Goal: Task Accomplishment & Management: Complete application form

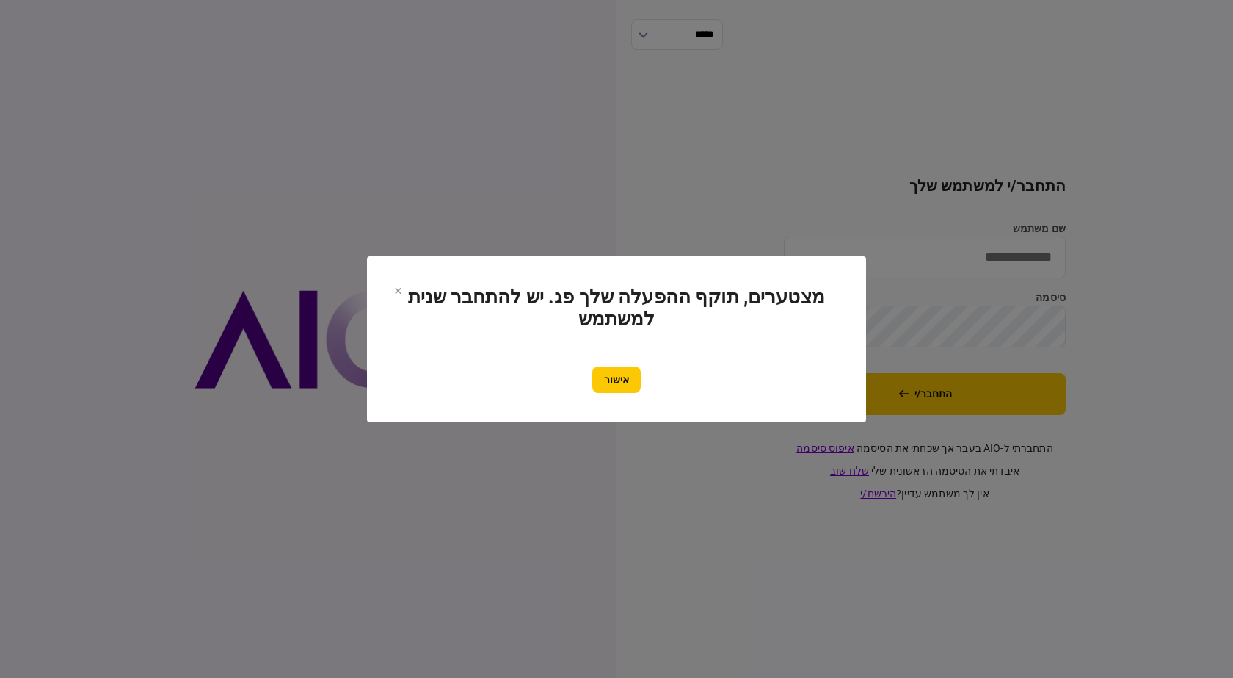
drag, startPoint x: 617, startPoint y: 374, endPoint x: 630, endPoint y: 363, distance: 17.2
click at [617, 374] on button "אישור" at bounding box center [617, 379] width 48 height 26
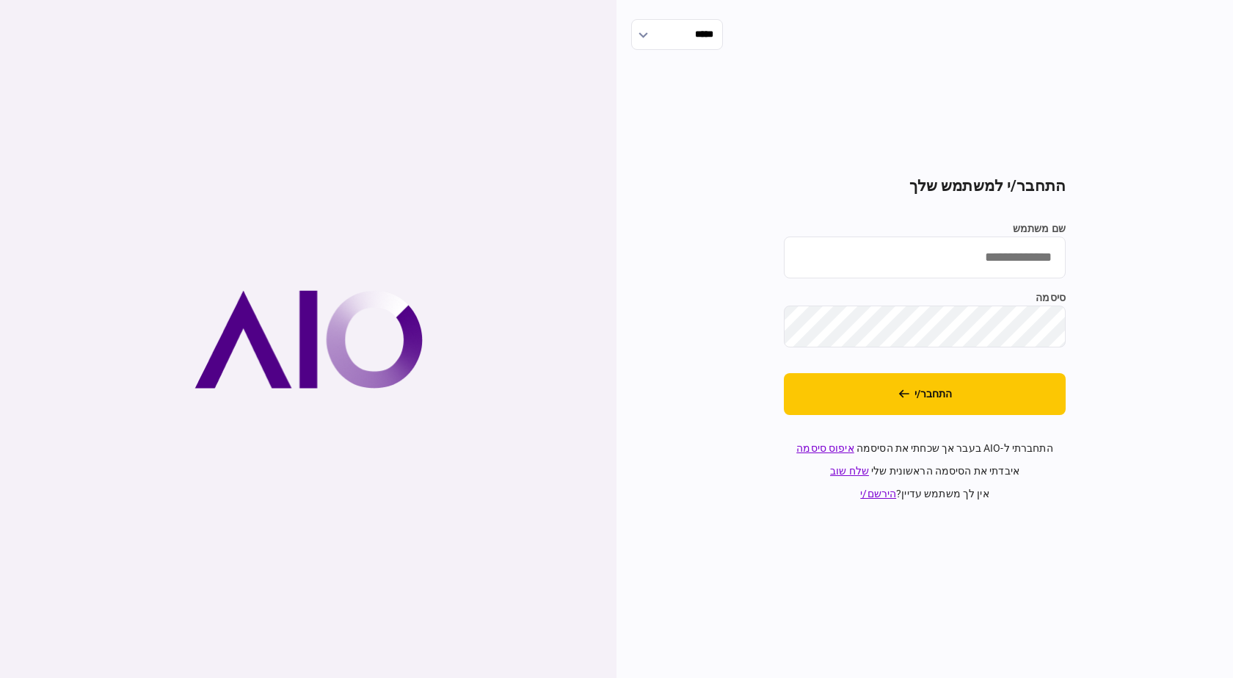
click at [1009, 253] on input "שם משתמש" at bounding box center [925, 257] width 282 height 42
type input "**********"
drag, startPoint x: 778, startPoint y: 311, endPoint x: 736, endPoint y: 331, distance: 47.0
click at [776, 311] on div "**********" at bounding box center [925, 339] width 617 height 678
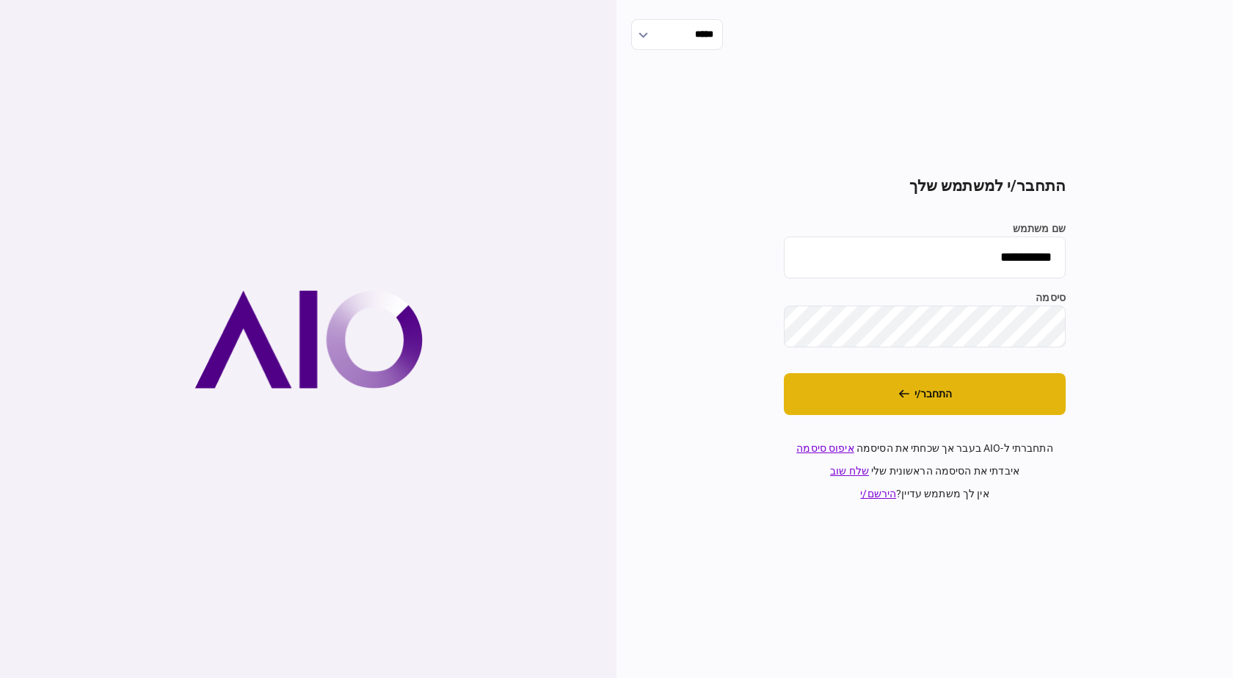
click at [960, 407] on button "התחבר/י" at bounding box center [925, 394] width 282 height 42
click at [959, 403] on button "התחבר/י" at bounding box center [925, 394] width 282 height 42
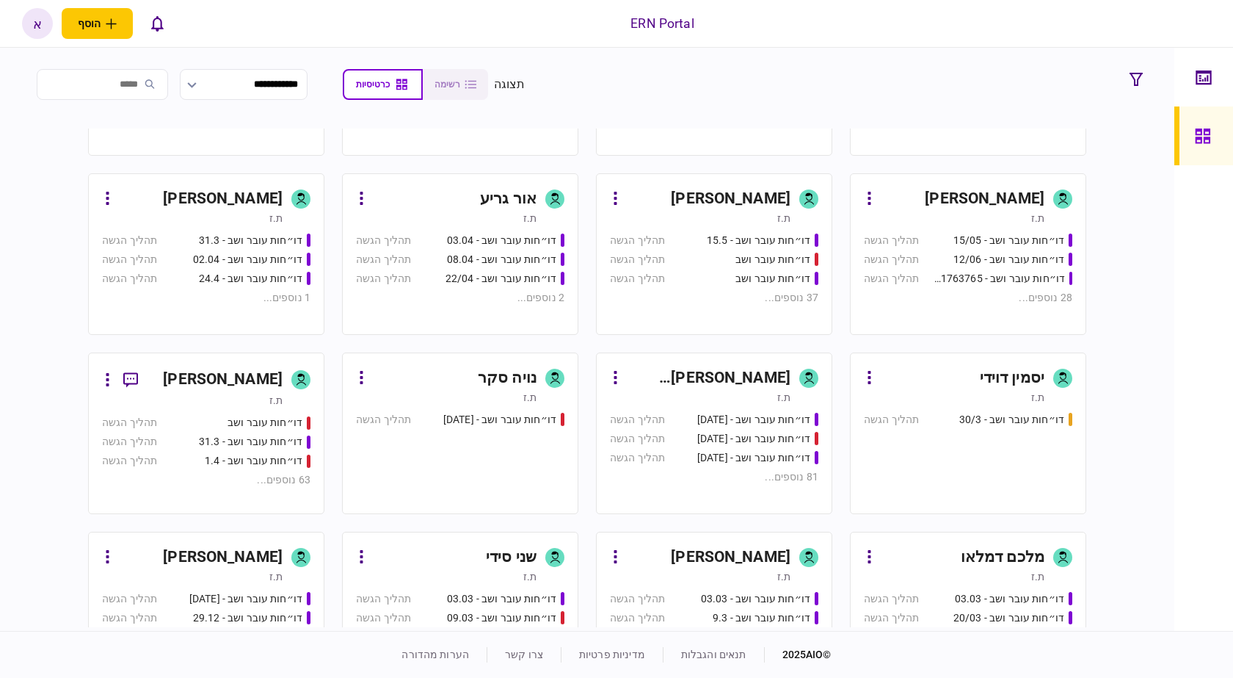
scroll to position [626, 0]
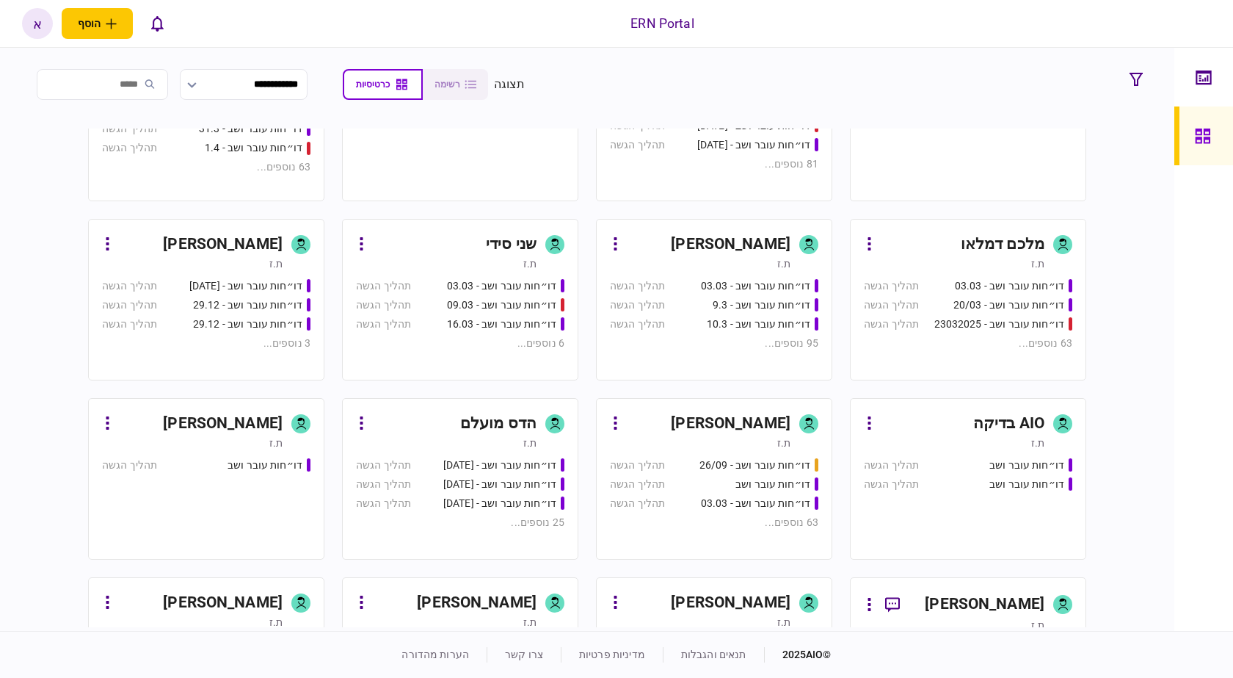
click at [747, 262] on div "ת.ז" at bounding box center [700, 263] width 181 height 15
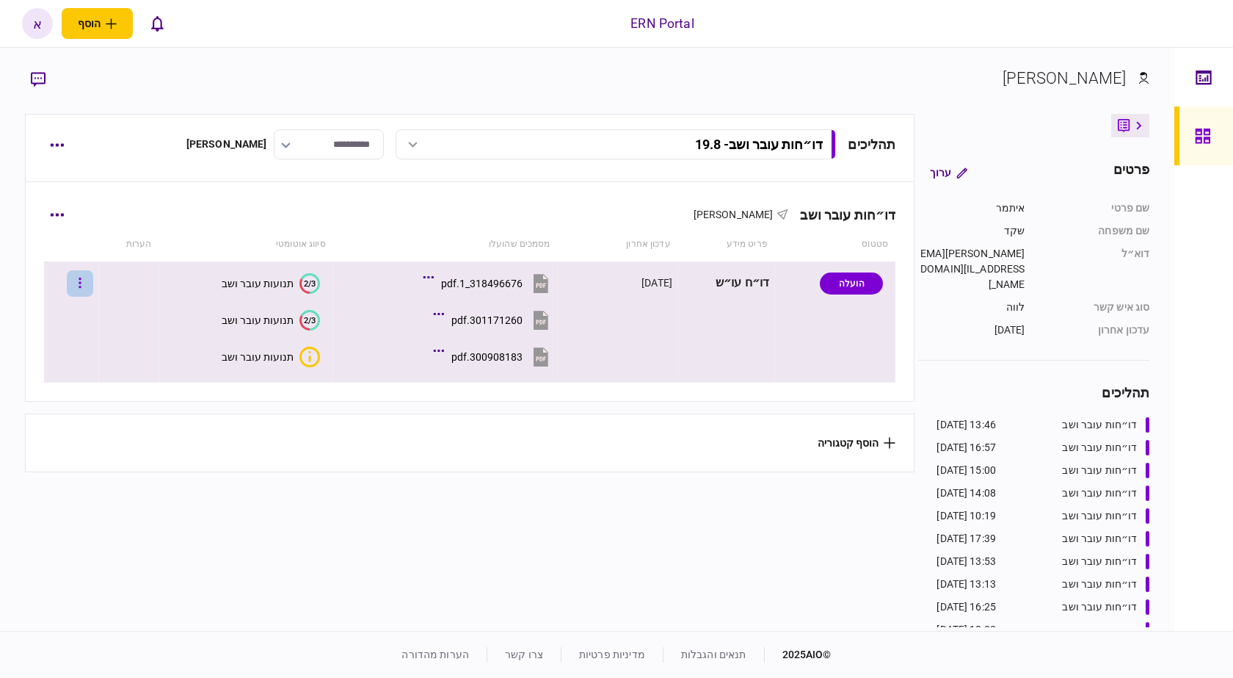
click at [85, 283] on button "button" at bounding box center [80, 283] width 26 height 26
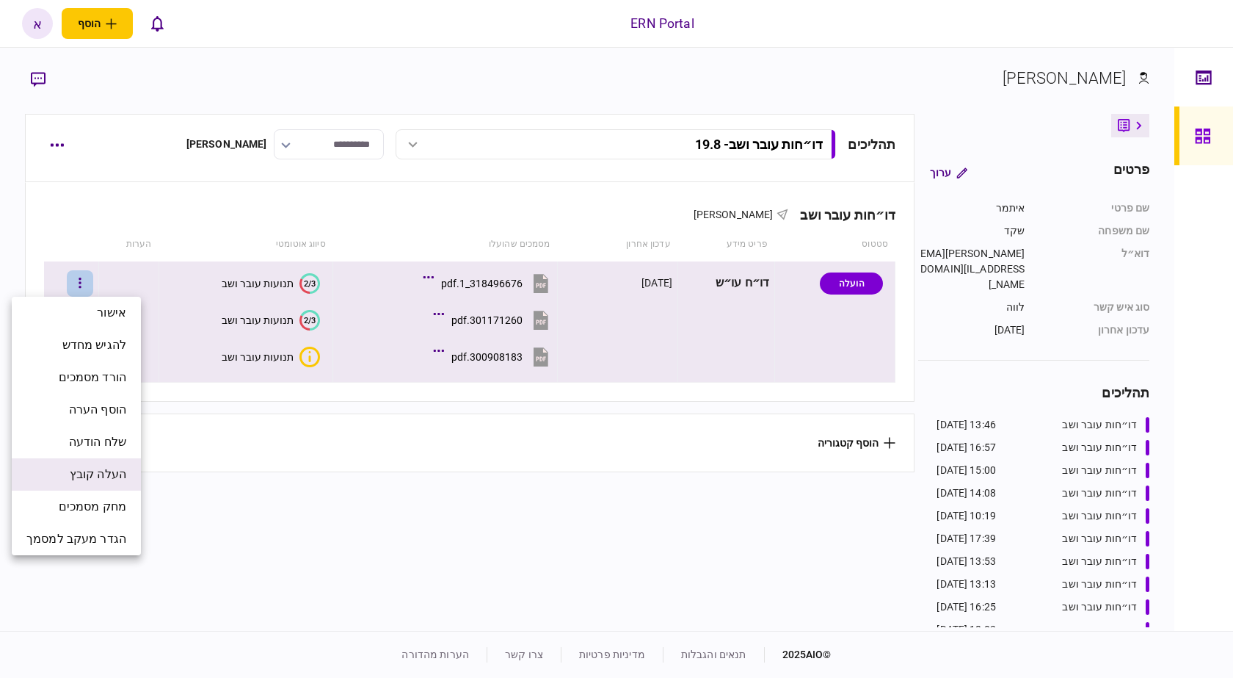
click at [118, 476] on span "העלה קובץ" at bounding box center [98, 474] width 57 height 18
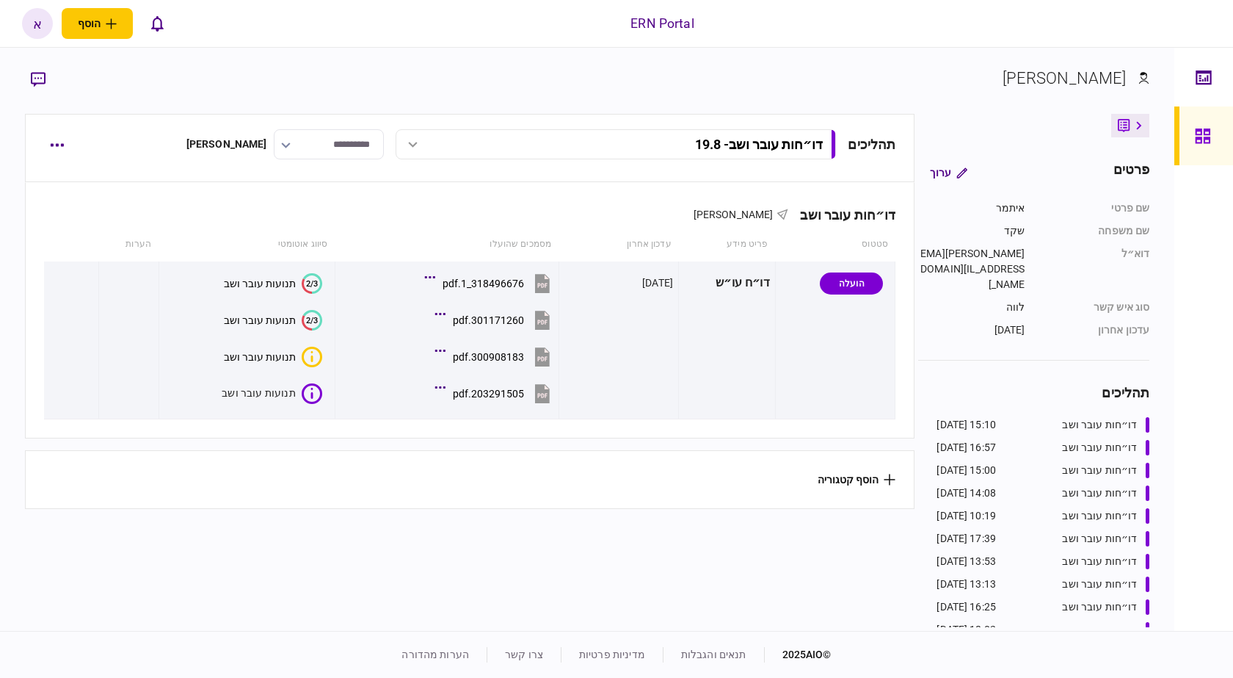
drag, startPoint x: 0, startPoint y: 76, endPoint x: 10, endPoint y: 74, distance: 10.5
click at [10, 74] on div "איתמר שקד פרטים ערוך שם פרטי איתמר שם משפחה שקד דוא״ל Itamars@ern.co.il סוג איש…" at bounding box center [587, 339] width 1175 height 583
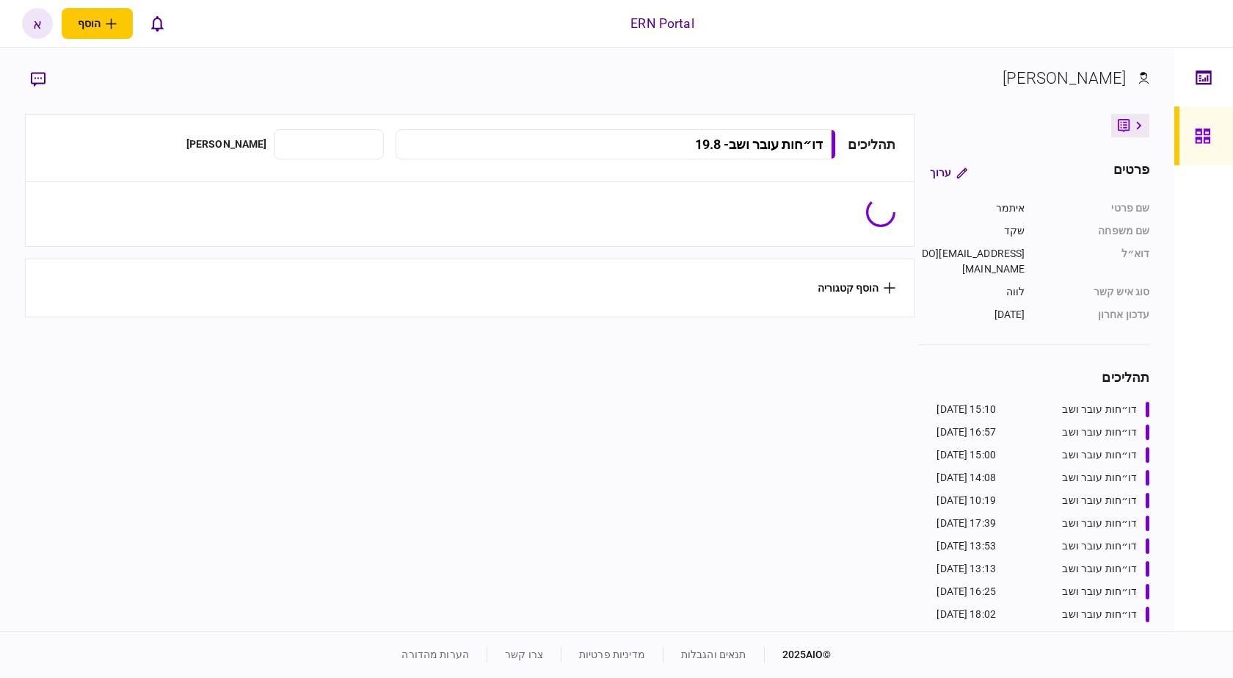
type input "**********"
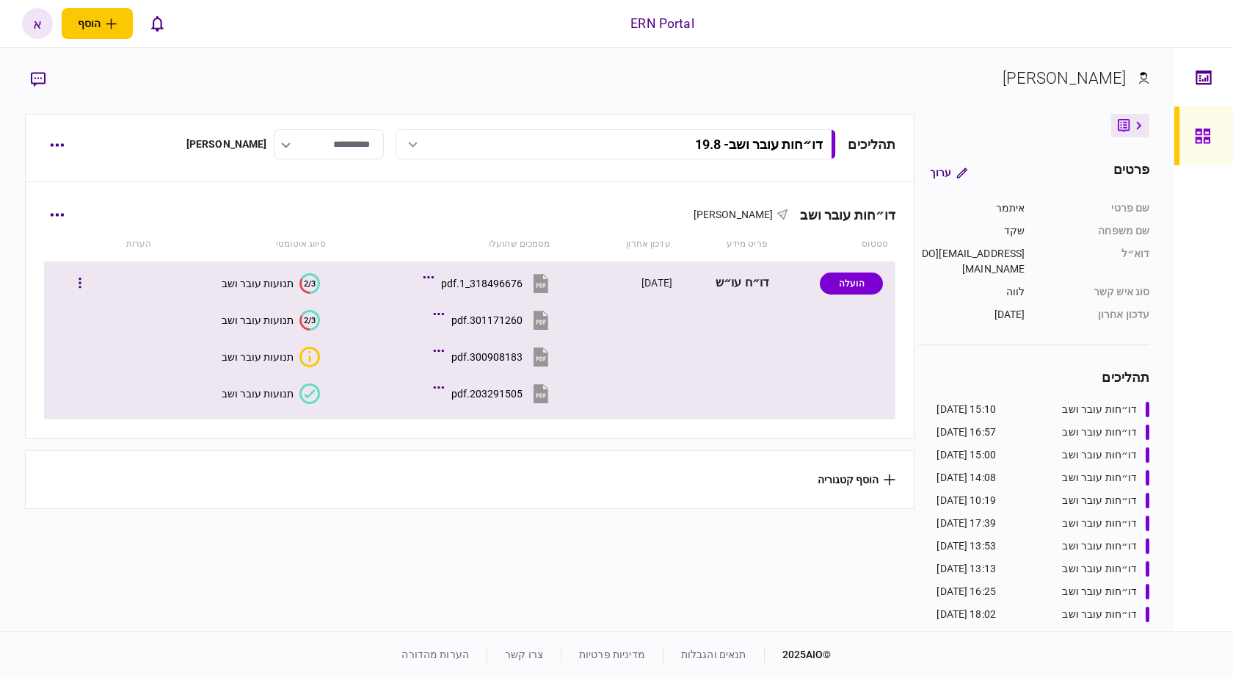
click at [295, 394] on button "תנועות עובר ושב" at bounding box center [271, 393] width 98 height 21
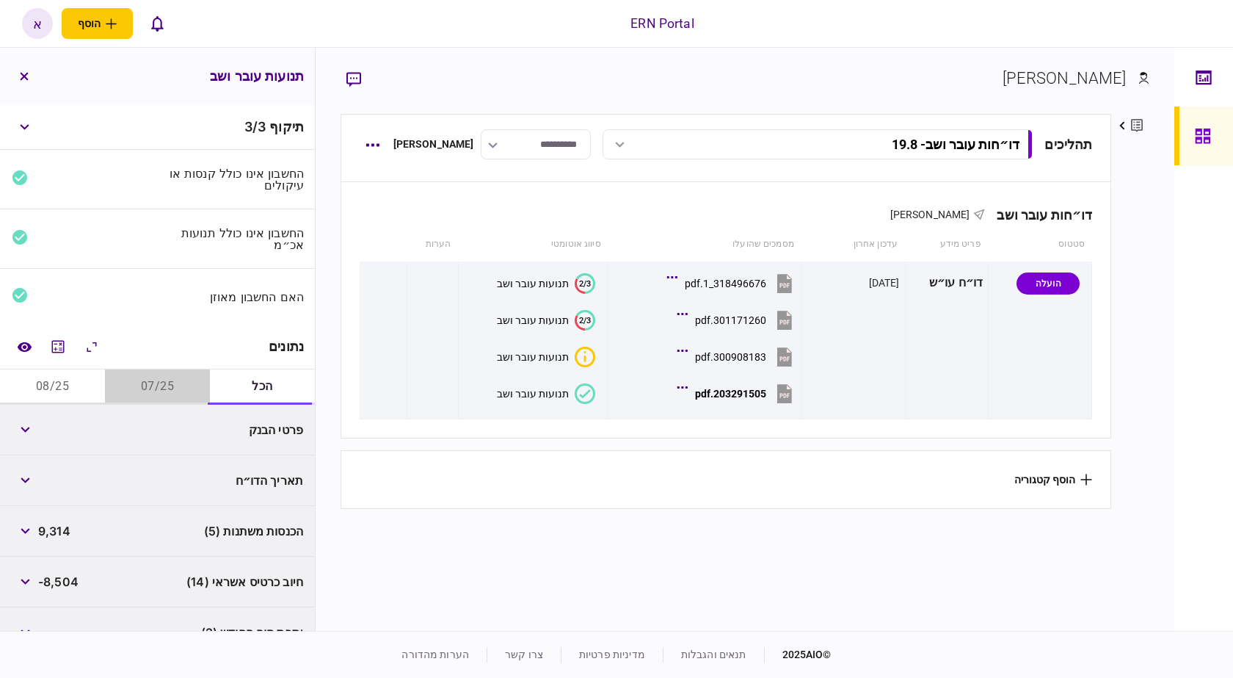
click at [177, 396] on button "07/25" at bounding box center [157, 386] width 105 height 35
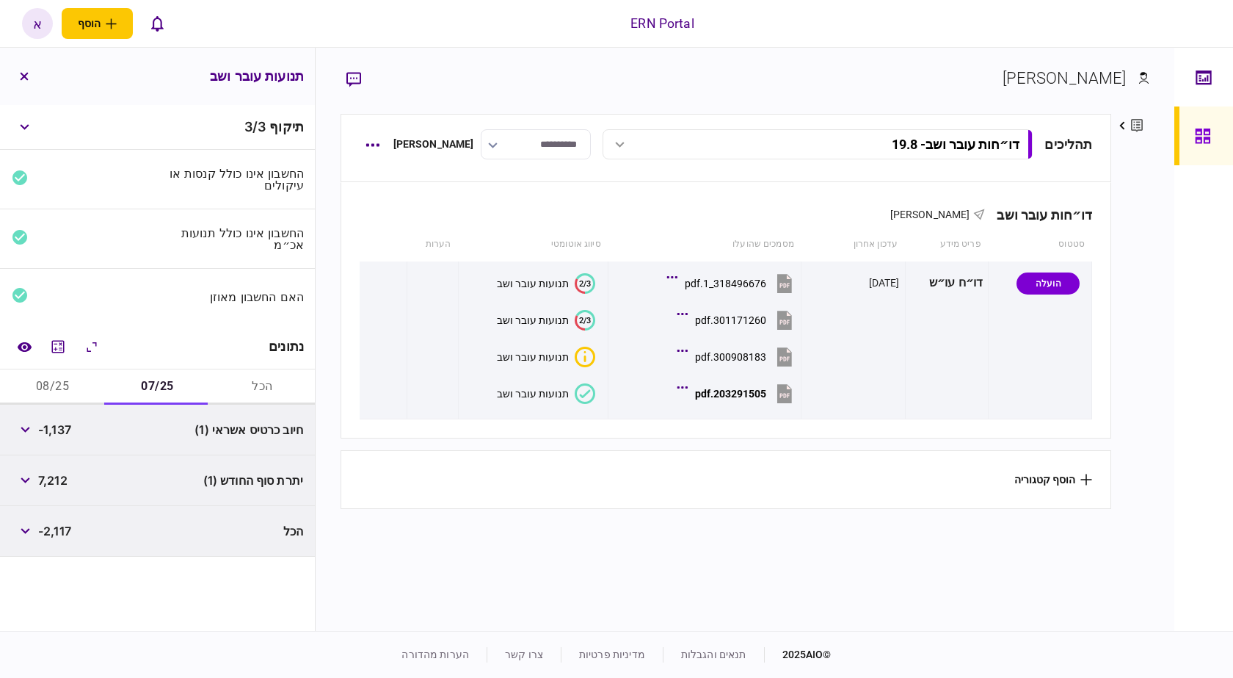
click at [85, 373] on button "08/25" at bounding box center [52, 386] width 105 height 35
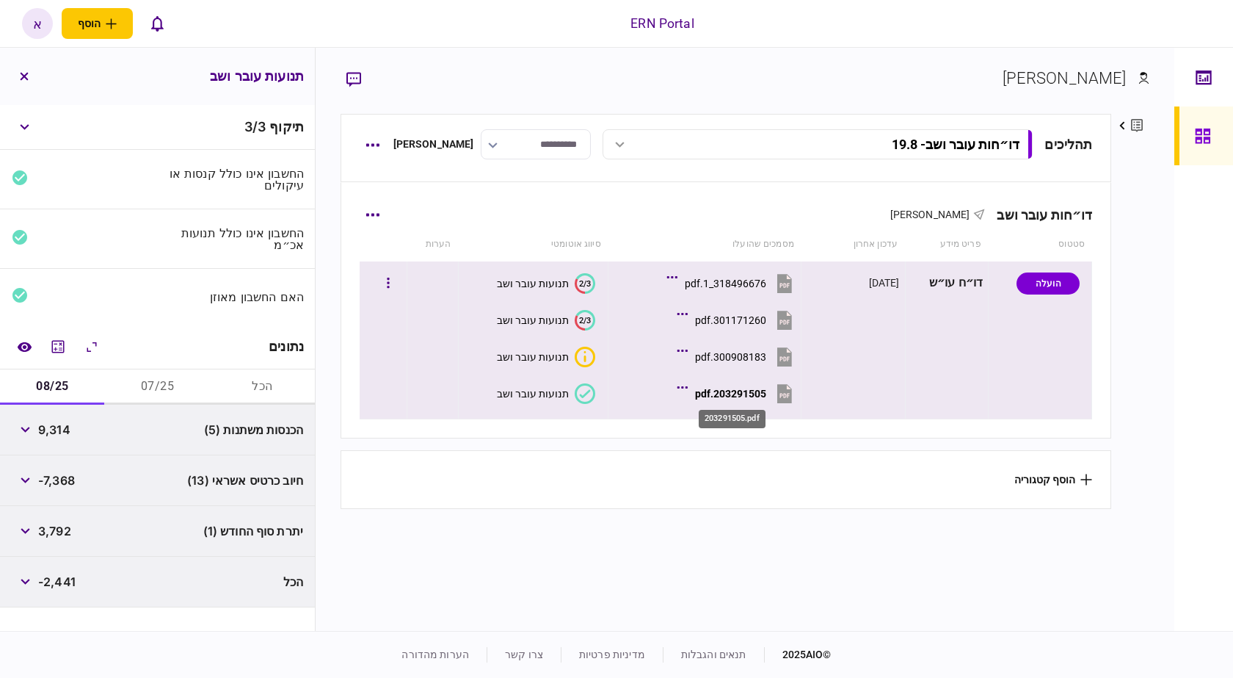
click at [743, 390] on div "203291505.pdf" at bounding box center [730, 394] width 71 height 12
